Goal: Navigation & Orientation: Find specific page/section

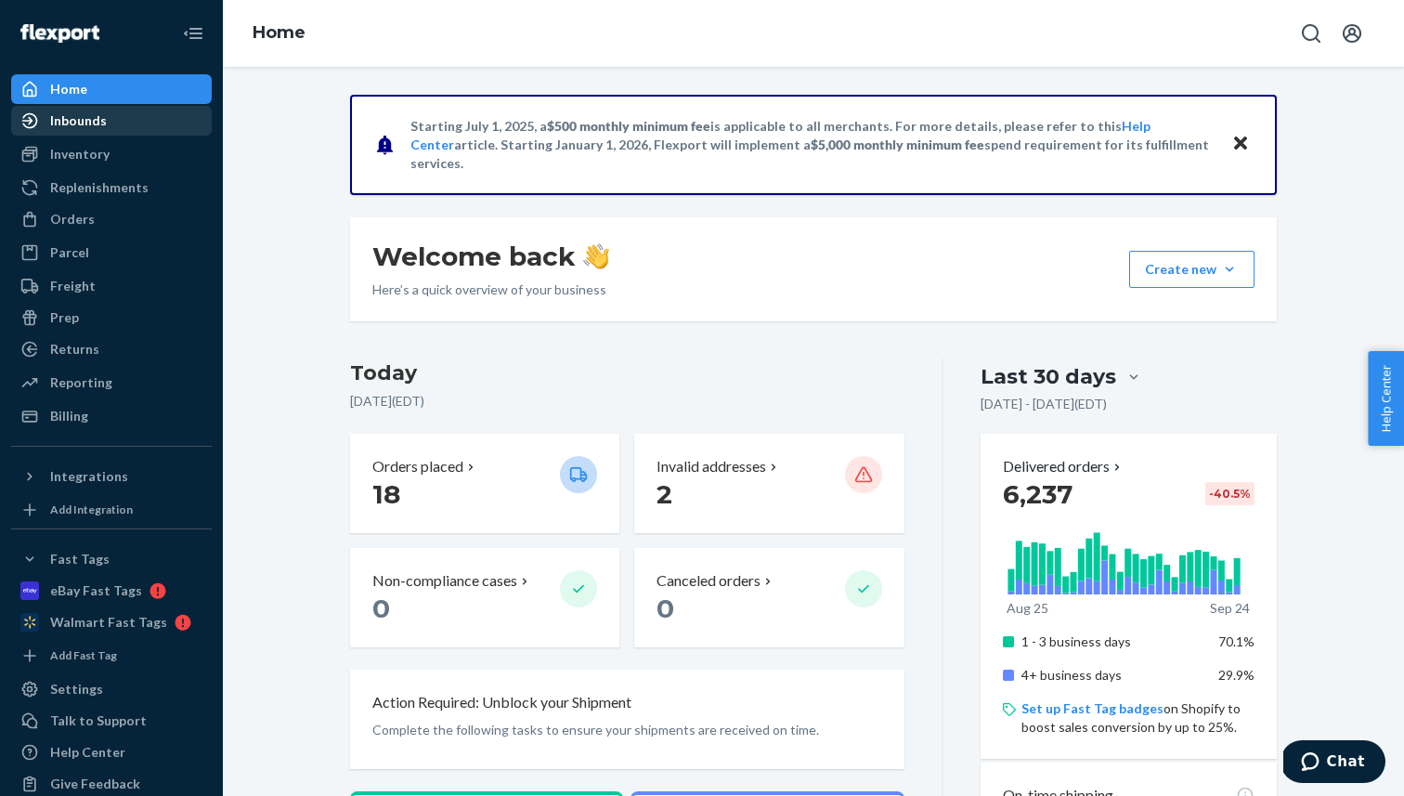
click at [103, 126] on div "Inbounds" at bounding box center [78, 120] width 57 height 19
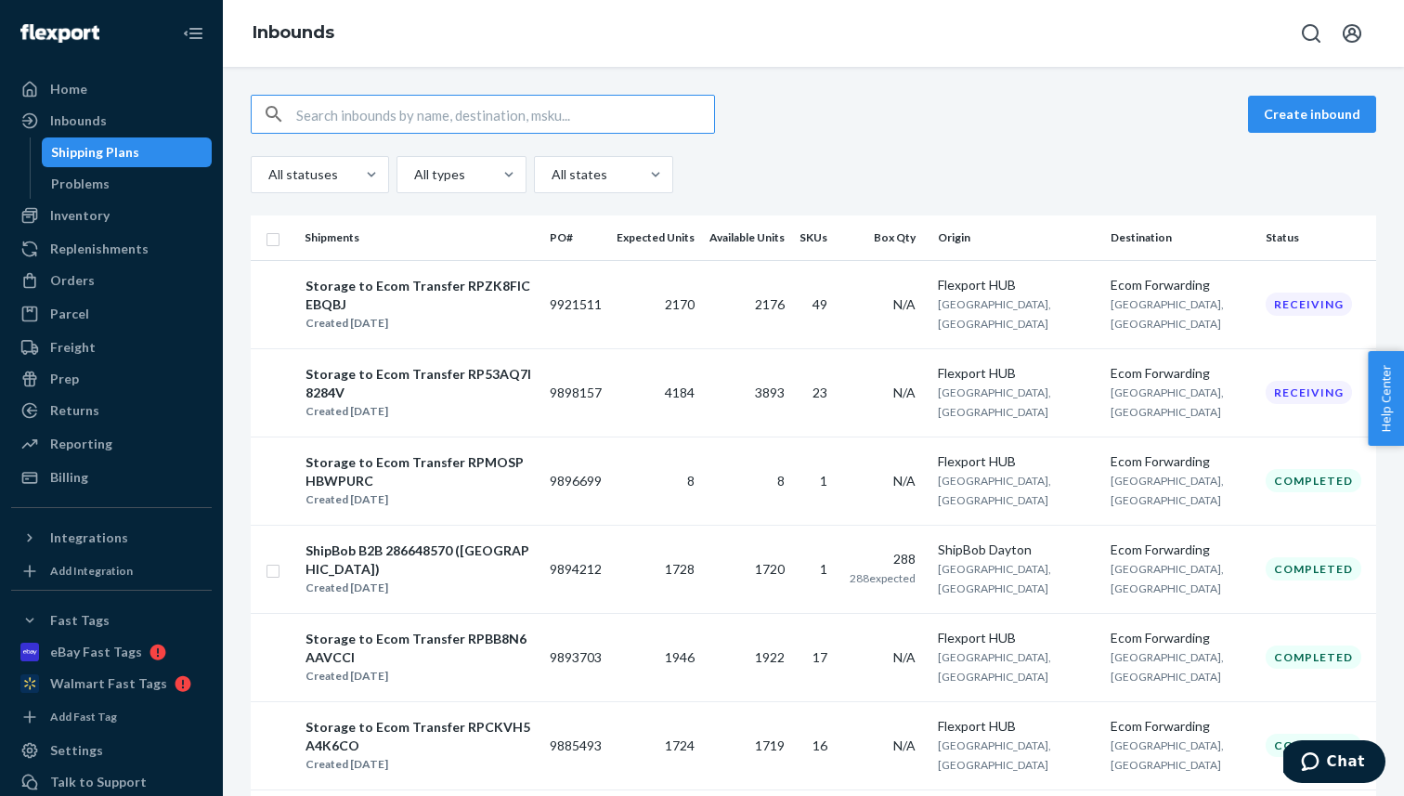
click at [949, 156] on div "All statuses All types All states" at bounding box center [813, 174] width 1125 height 37
click at [1348, 29] on icon "Open account menu" at bounding box center [1352, 33] width 22 height 22
click at [934, 82] on div "Create inbound All statuses All types All states Shipments PO# Expected Units A…" at bounding box center [813, 431] width 1181 height 729
click at [159, 282] on div "Orders" at bounding box center [111, 280] width 197 height 26
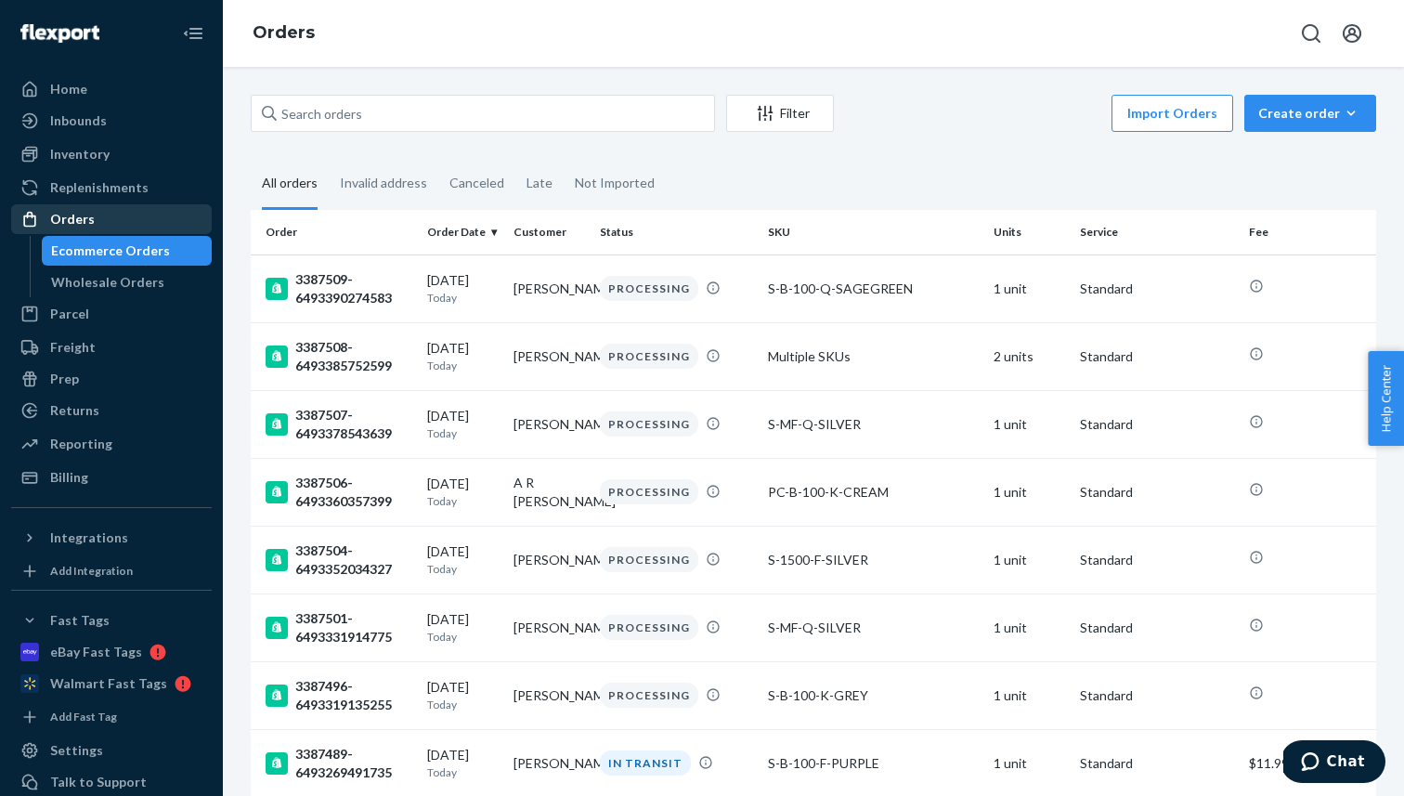
click at [159, 282] on div "Wholesale Orders" at bounding box center [127, 282] width 167 height 26
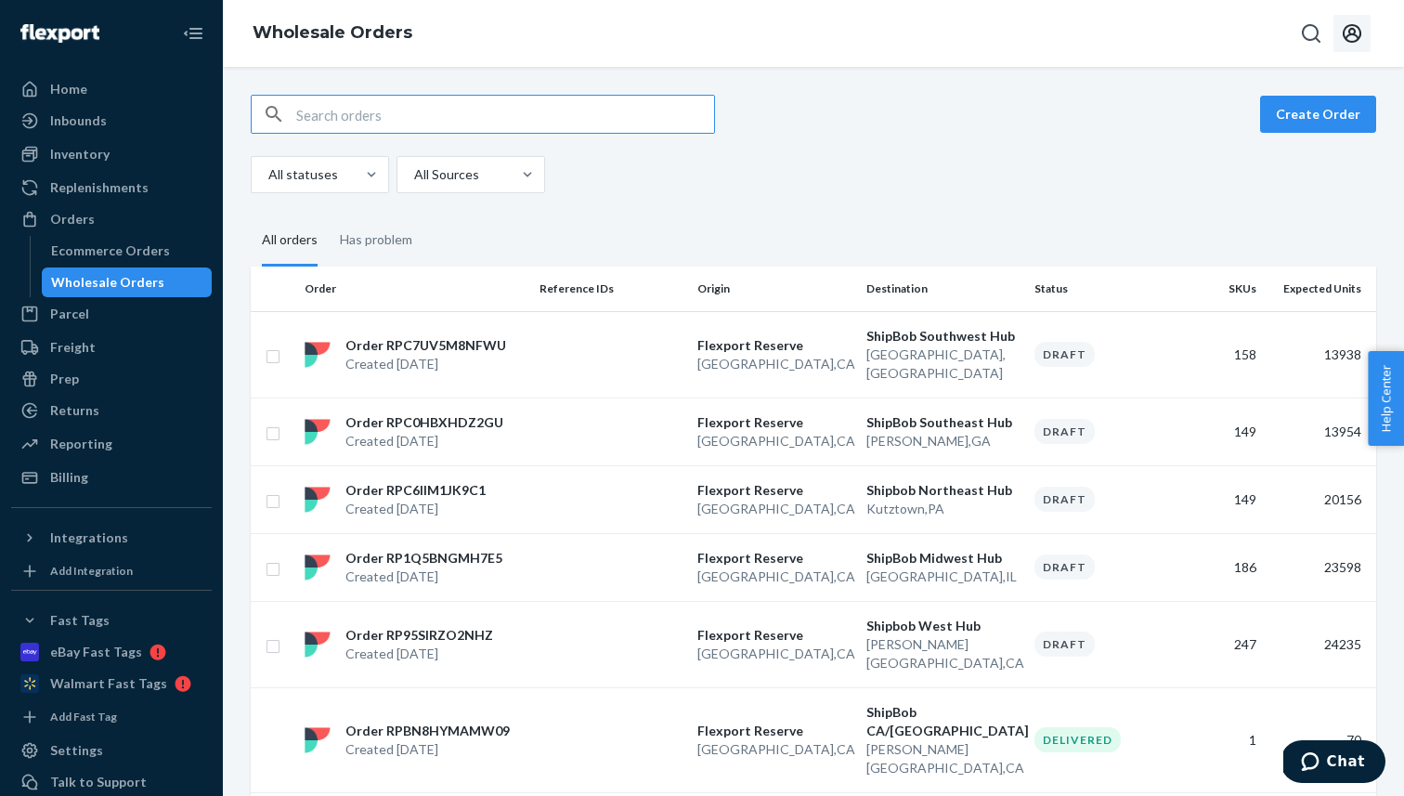
click at [1344, 38] on icon "Open account menu" at bounding box center [1351, 33] width 19 height 19
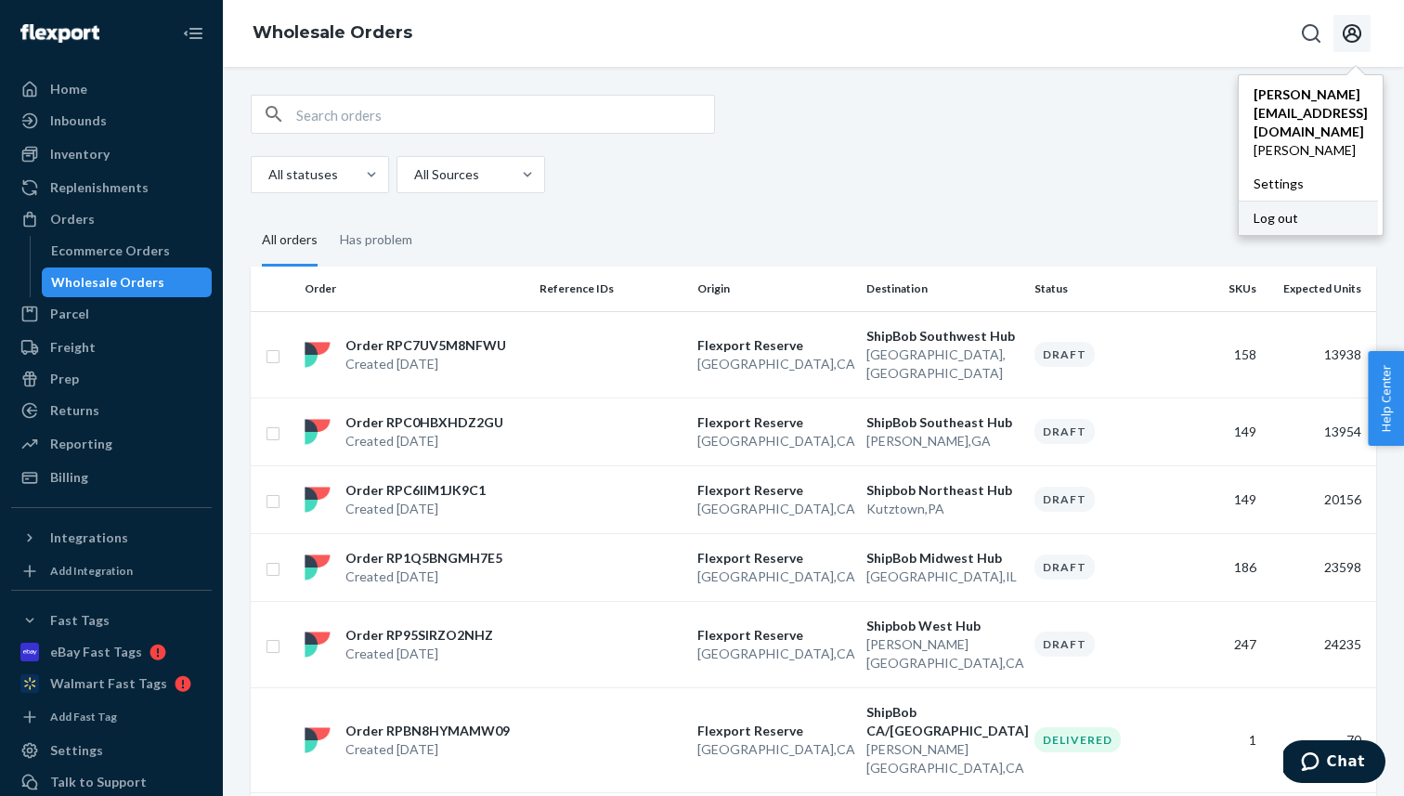
click at [1238, 201] on div "Log out" at bounding box center [1307, 218] width 139 height 34
